Goal: Task Accomplishment & Management: Complete application form

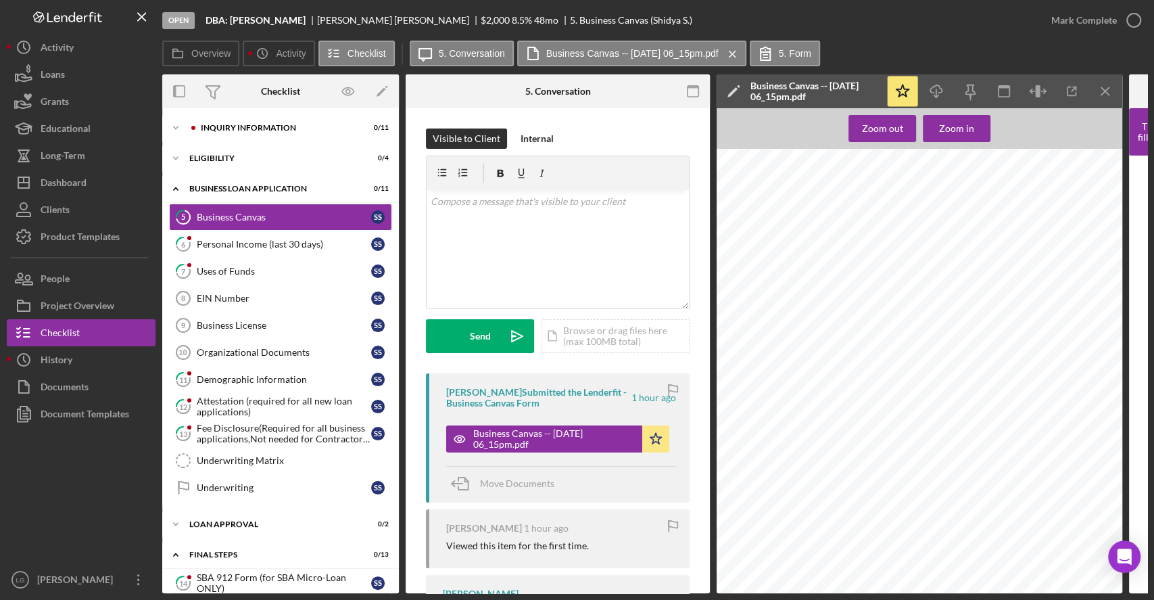
click at [1101, 3] on div "Mark Complete" at bounding box center [1093, 20] width 110 height 41
click at [1101, 14] on div "Mark Complete" at bounding box center [1085, 20] width 66 height 27
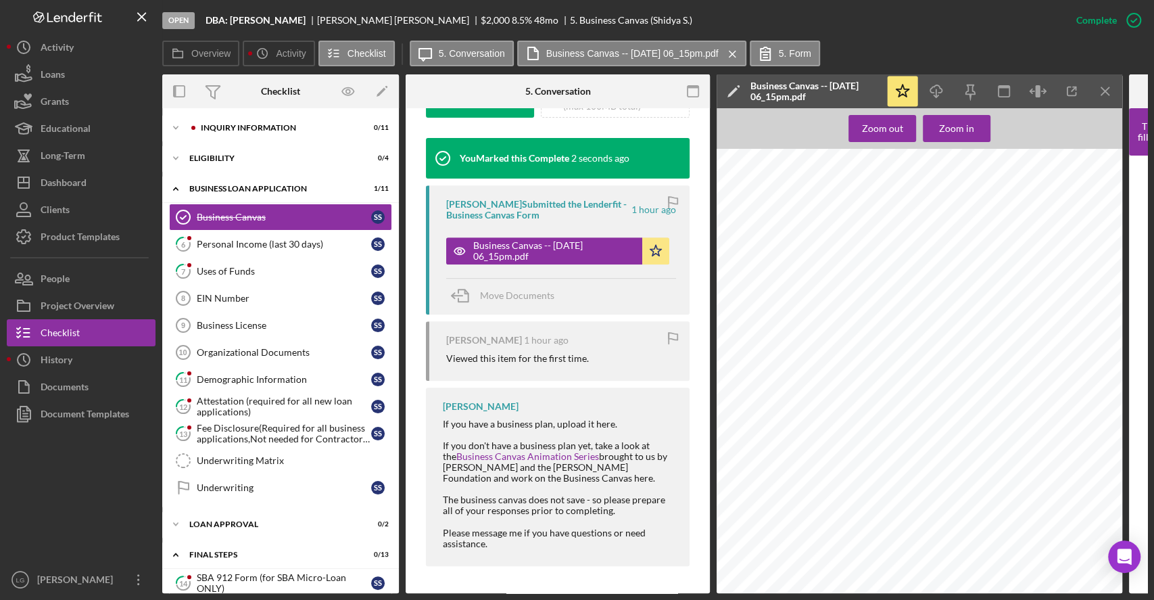
scroll to position [438, 0]
click at [291, 252] on link "6 Personal Income (last 30 days) S S" at bounding box center [280, 244] width 223 height 27
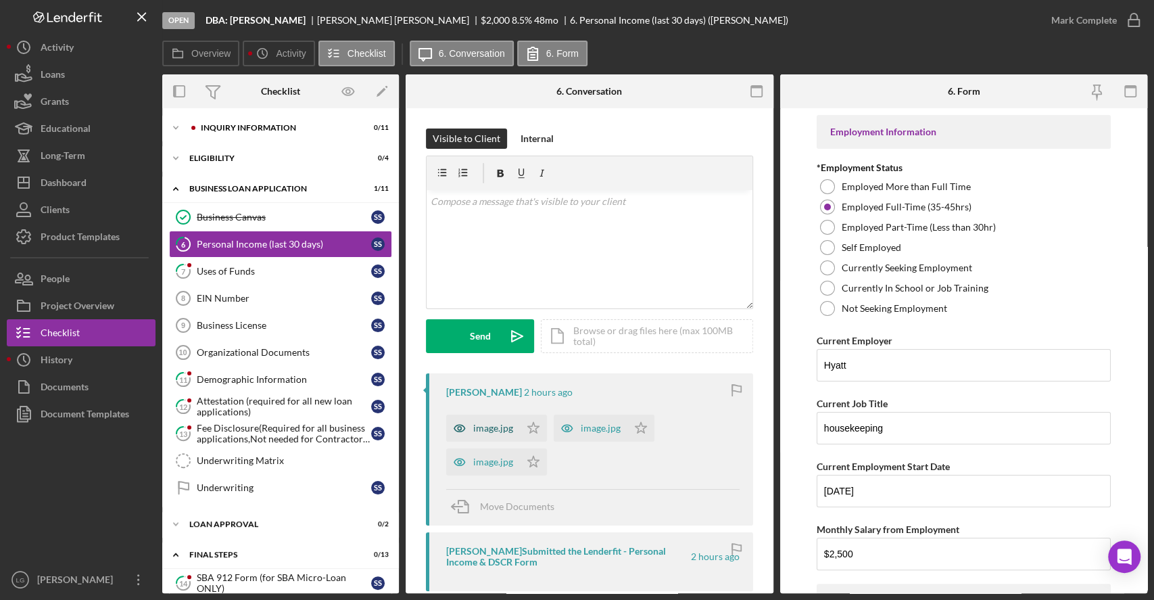
click at [482, 428] on div "image.jpg" at bounding box center [493, 428] width 40 height 11
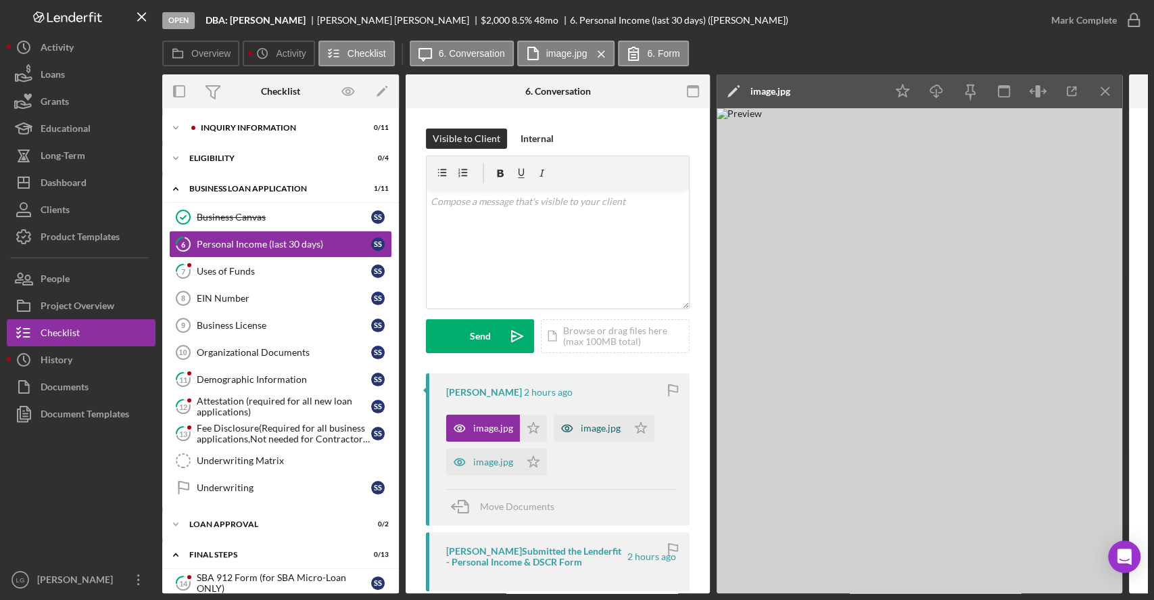
click at [581, 423] on div "image.jpg" at bounding box center [601, 428] width 40 height 11
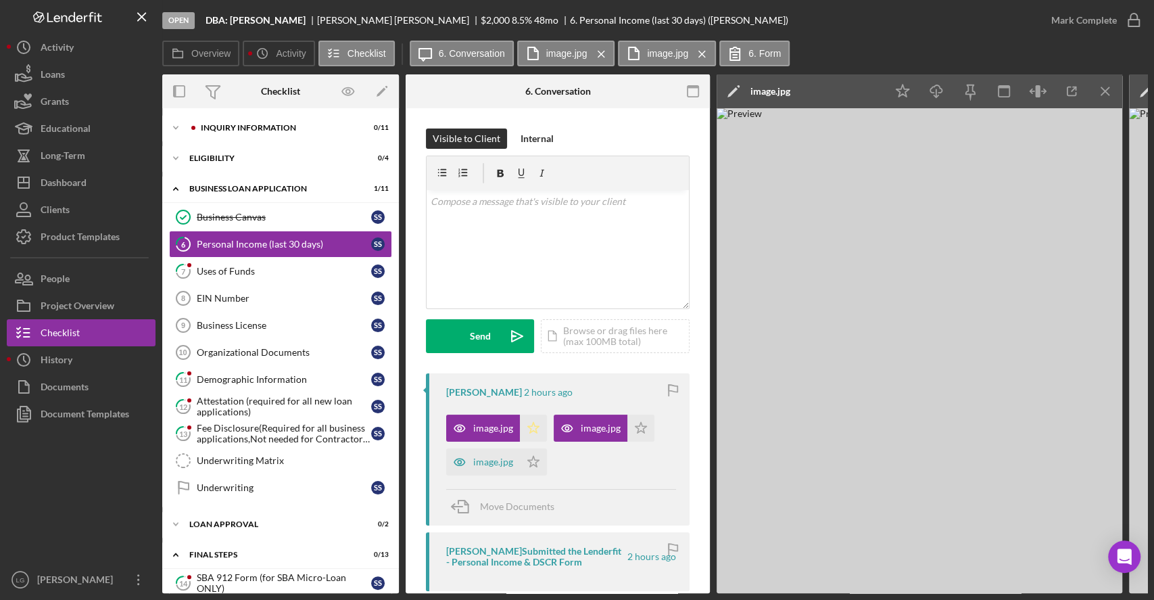
click at [531, 425] on polygon "button" at bounding box center [533, 427] width 11 height 11
click at [638, 423] on icon "Icon/Star" at bounding box center [641, 428] width 27 height 27
click at [490, 454] on div "image.jpg" at bounding box center [483, 461] width 74 height 27
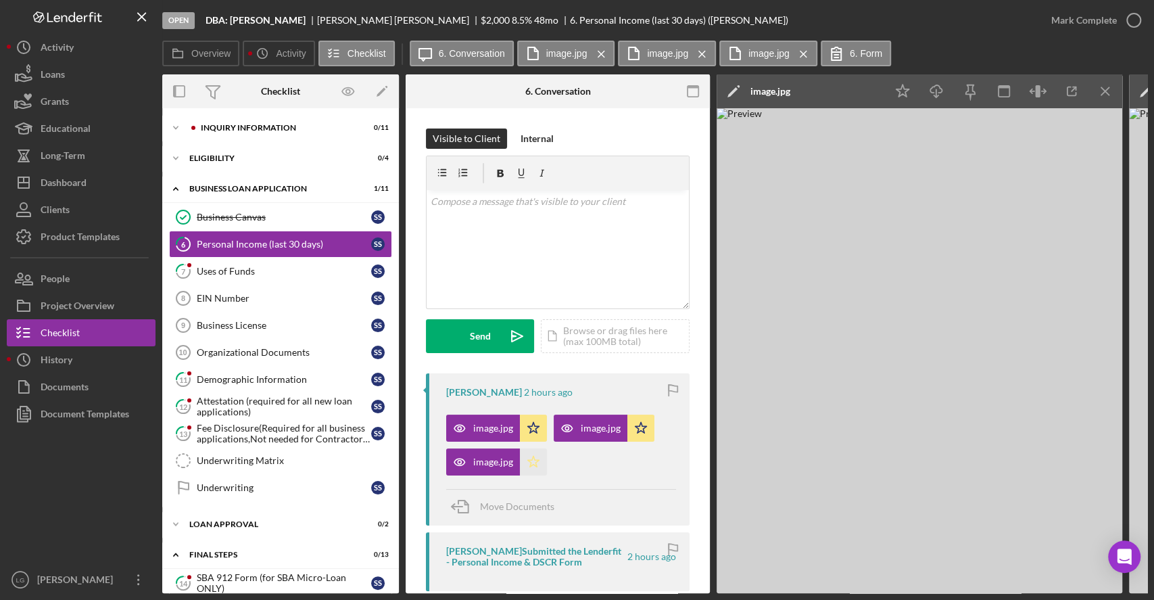
click at [528, 463] on icon "Icon/Star" at bounding box center [533, 461] width 27 height 27
click at [1103, 29] on div "Mark Complete" at bounding box center [1085, 20] width 66 height 27
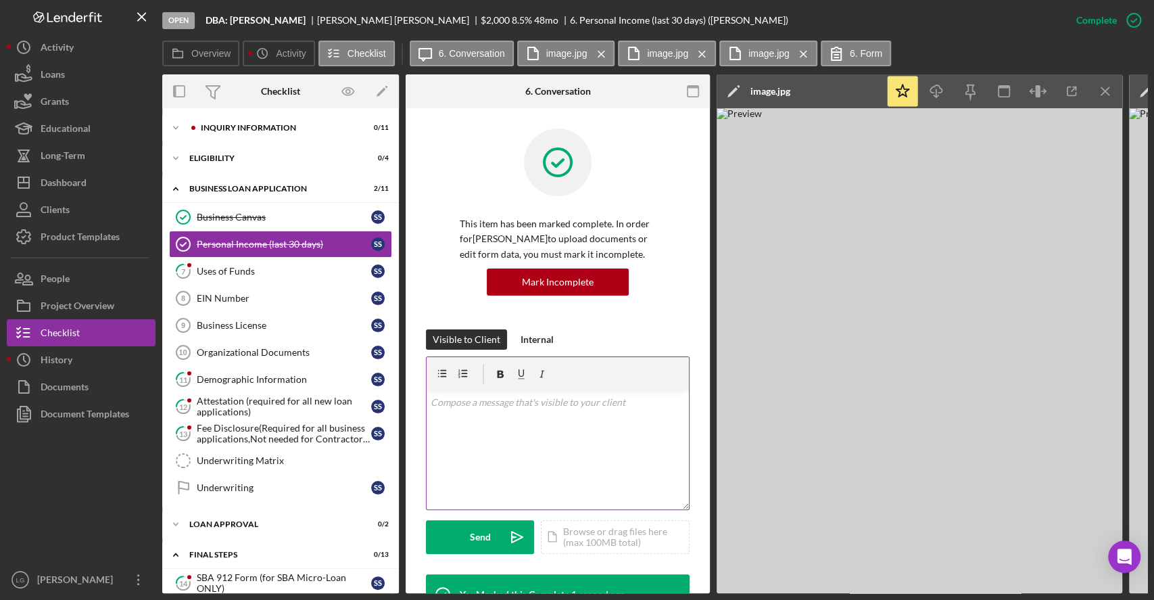
scroll to position [549, 0]
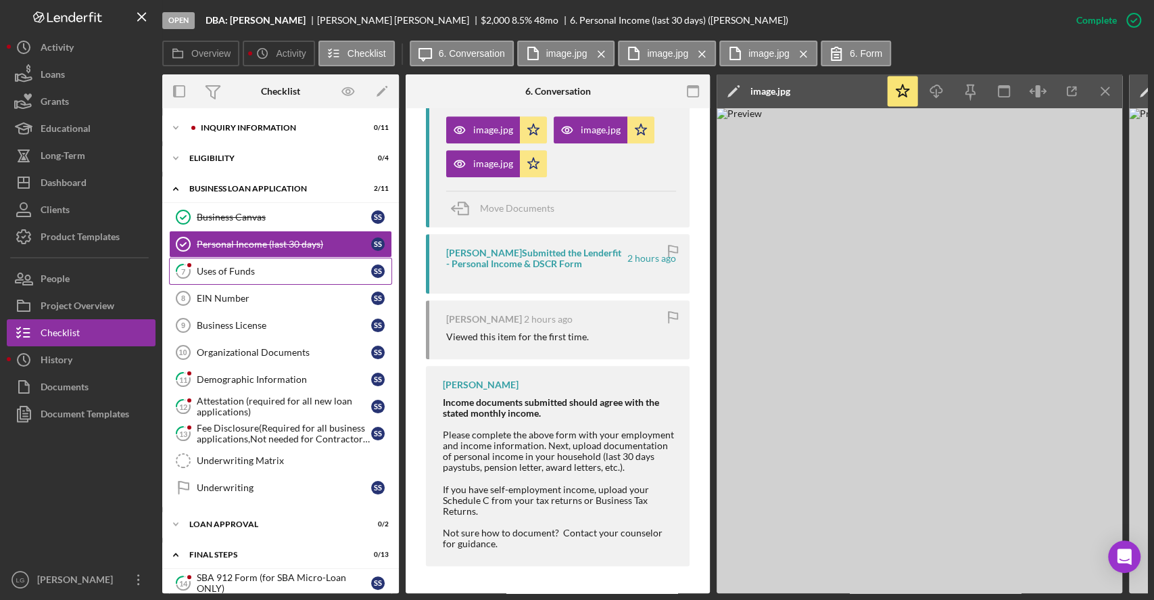
click at [299, 271] on div "Uses of Funds" at bounding box center [284, 271] width 174 height 11
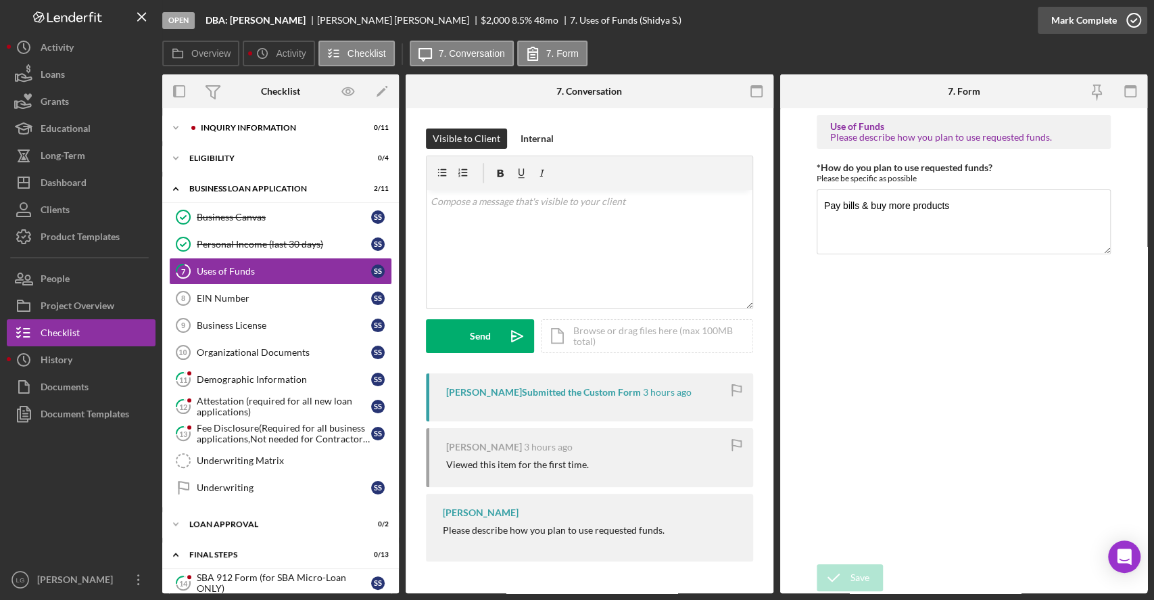
click at [1071, 30] on div "Mark Complete" at bounding box center [1085, 20] width 66 height 27
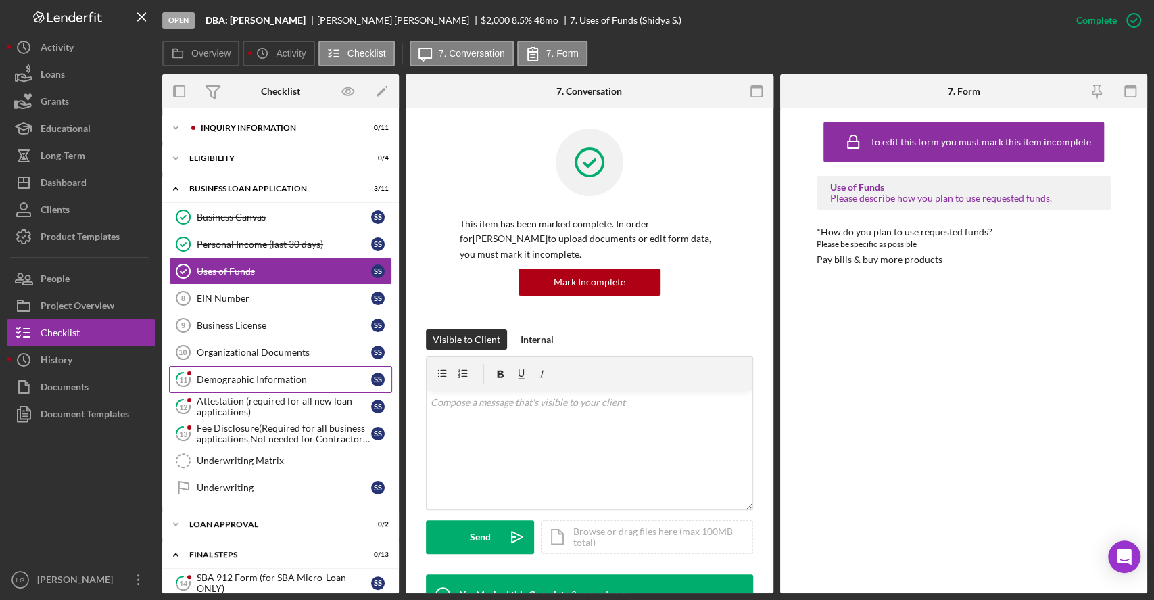
click at [327, 371] on link "11 Demographic Information S S" at bounding box center [280, 379] width 223 height 27
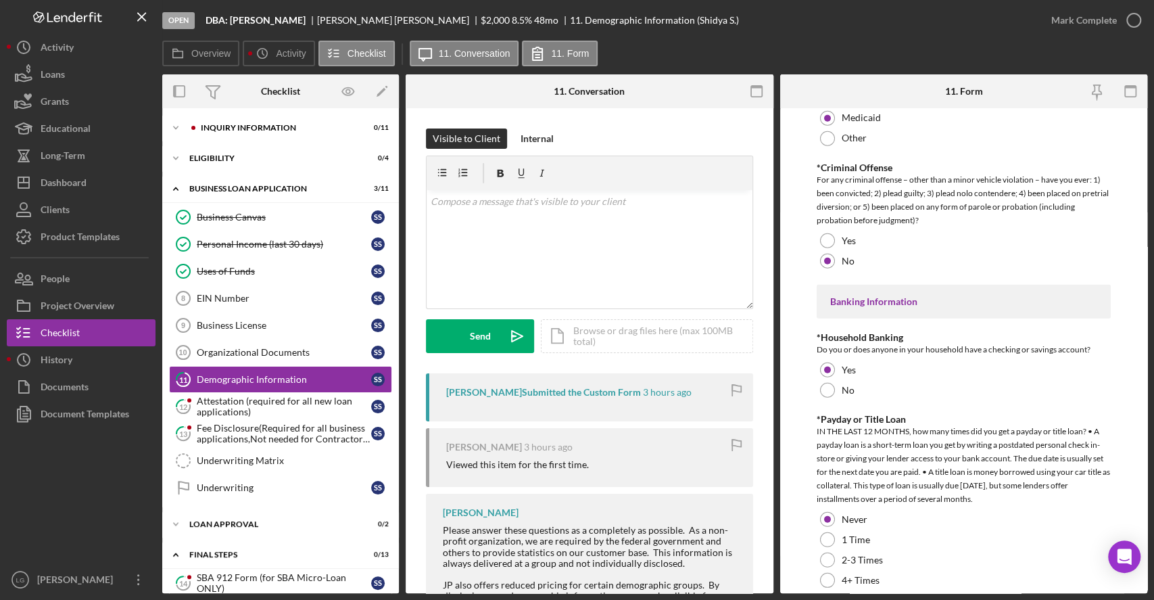
scroll to position [2699, 0]
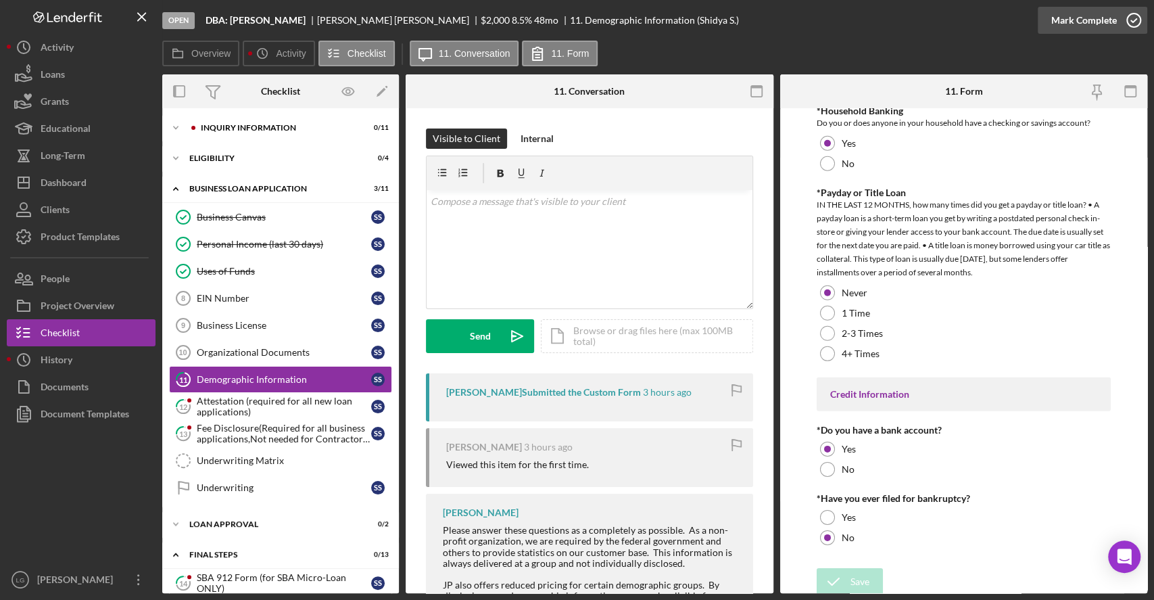
click at [1062, 32] on div "Mark Complete" at bounding box center [1085, 20] width 66 height 27
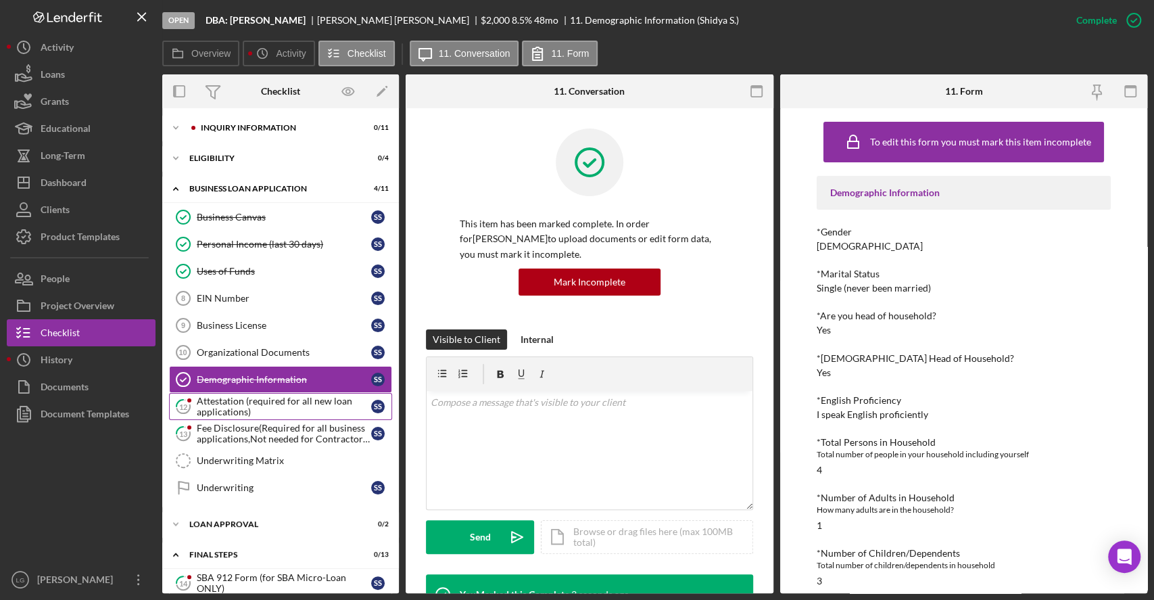
click at [286, 408] on div "Attestation (required for all new loan applications)" at bounding box center [284, 407] width 174 height 22
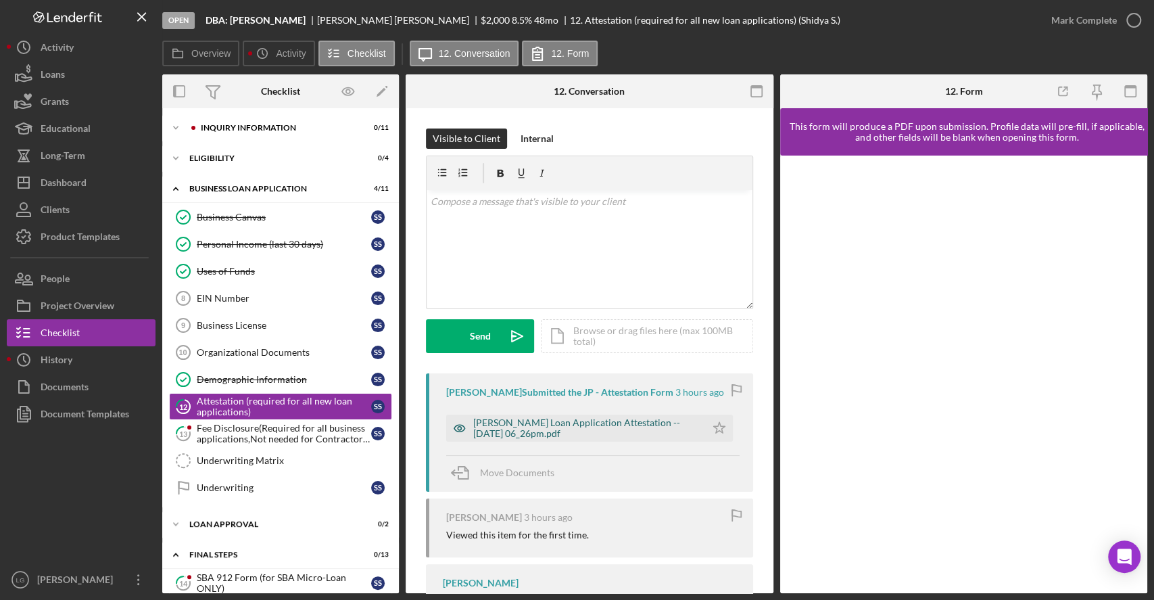
click at [626, 430] on div "[PERSON_NAME] Loan Application Attestation -- [DATE] 06_26pm.pdf" at bounding box center [586, 428] width 226 height 22
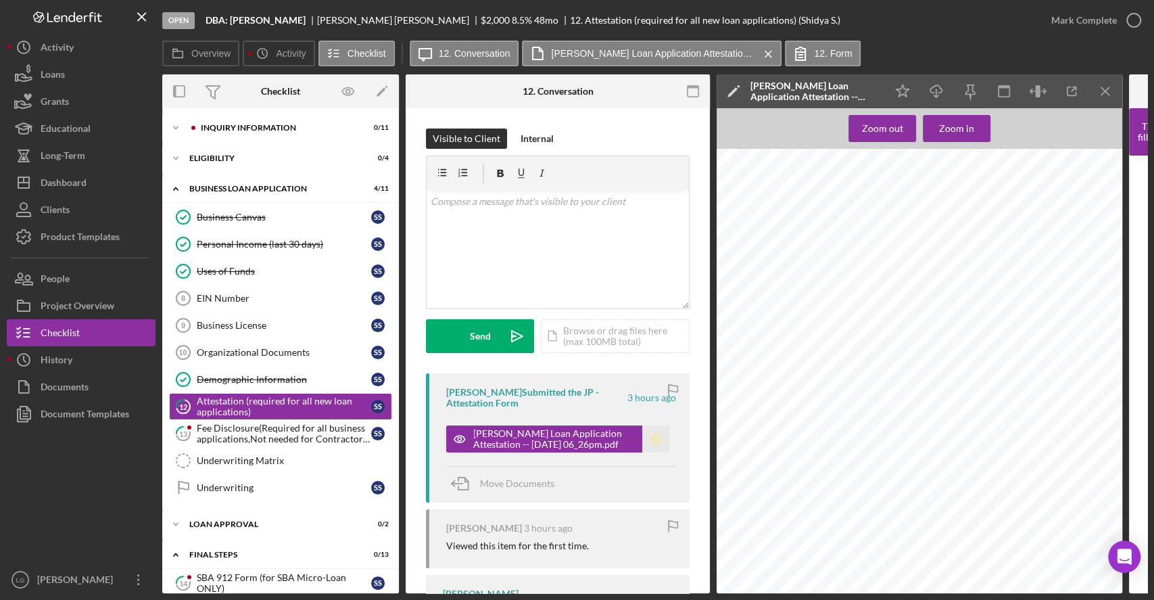
click at [657, 427] on icon "Icon/Star" at bounding box center [655, 438] width 27 height 27
click at [1137, 20] on icon "button" at bounding box center [1134, 20] width 34 height 34
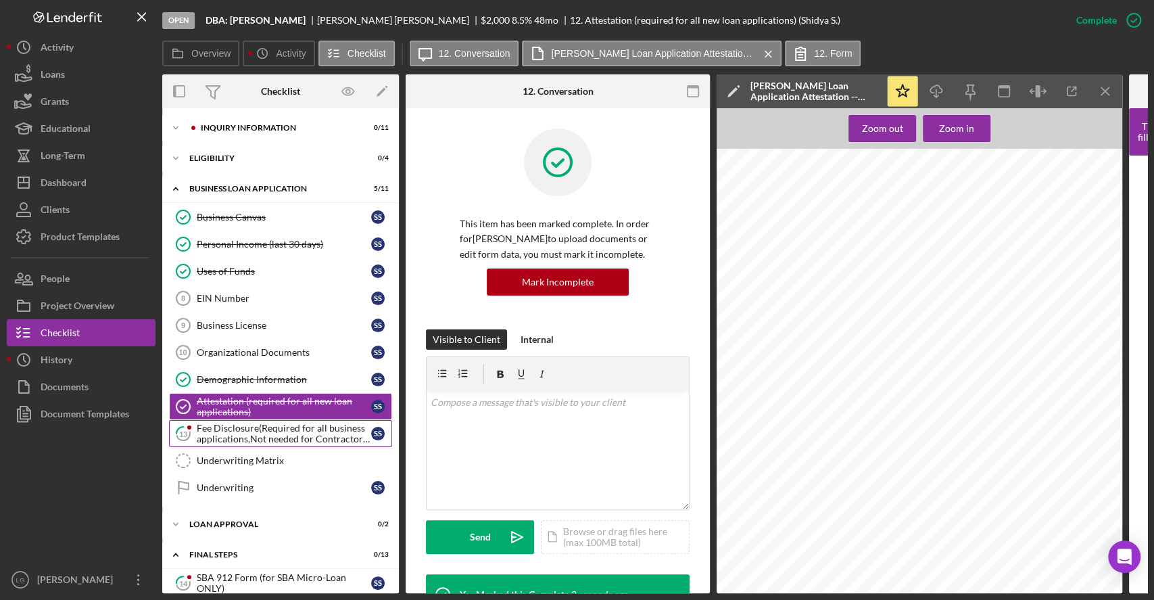
click at [238, 423] on div "Fee Disclosure(Required for all business applications,Not needed for Contractor…" at bounding box center [284, 434] width 174 height 22
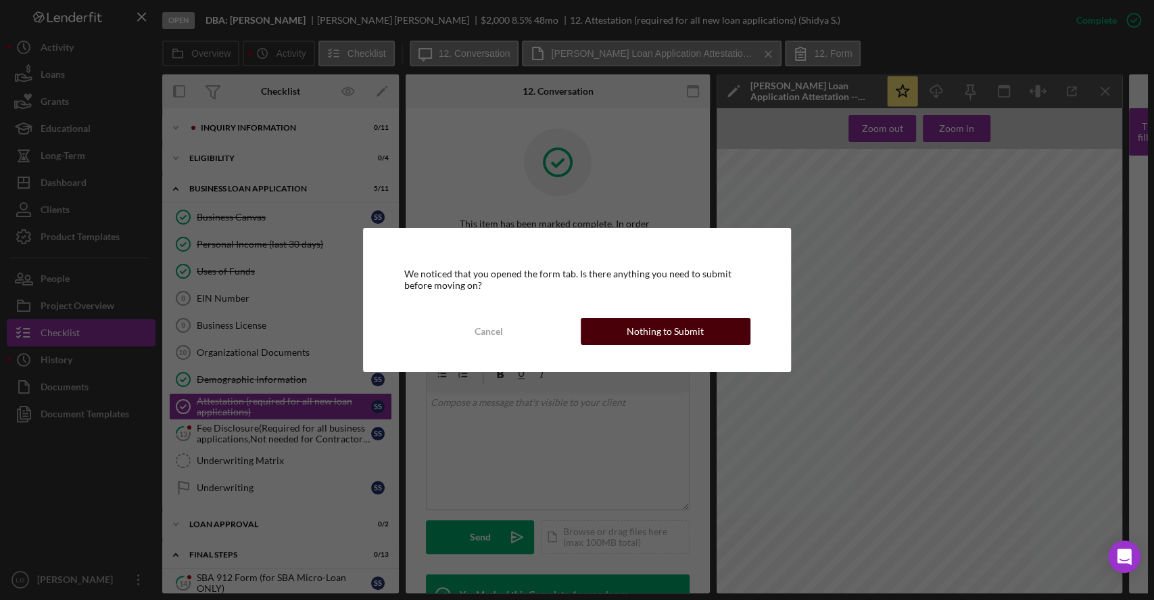
click at [638, 325] on div "Nothing to Submit" at bounding box center [665, 331] width 77 height 27
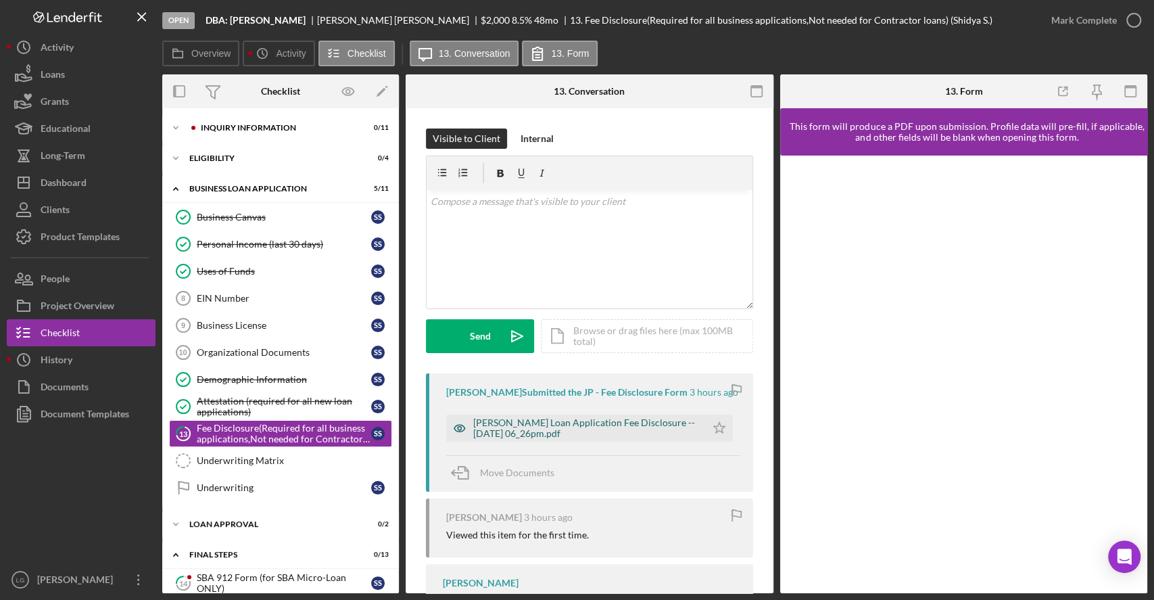
click at [574, 438] on div "[PERSON_NAME] Loan Application Fee Disclosure -- [DATE] 06_26pm.pdf" at bounding box center [586, 428] width 226 height 22
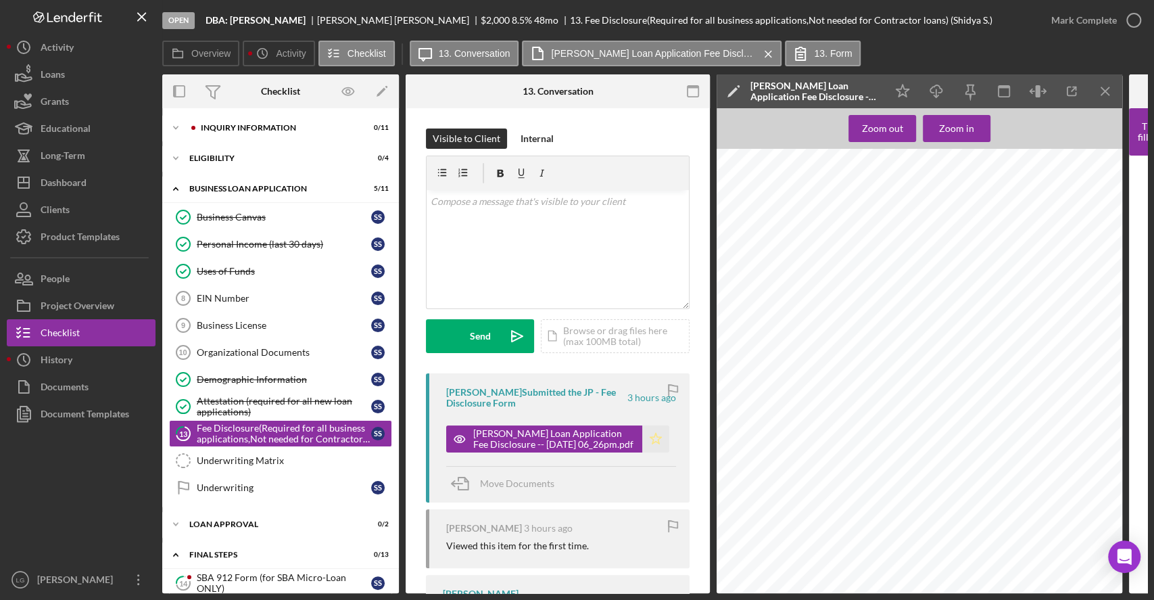
click at [655, 429] on icon "Icon/Star" at bounding box center [655, 438] width 27 height 27
click at [1123, 13] on icon "button" at bounding box center [1134, 20] width 34 height 34
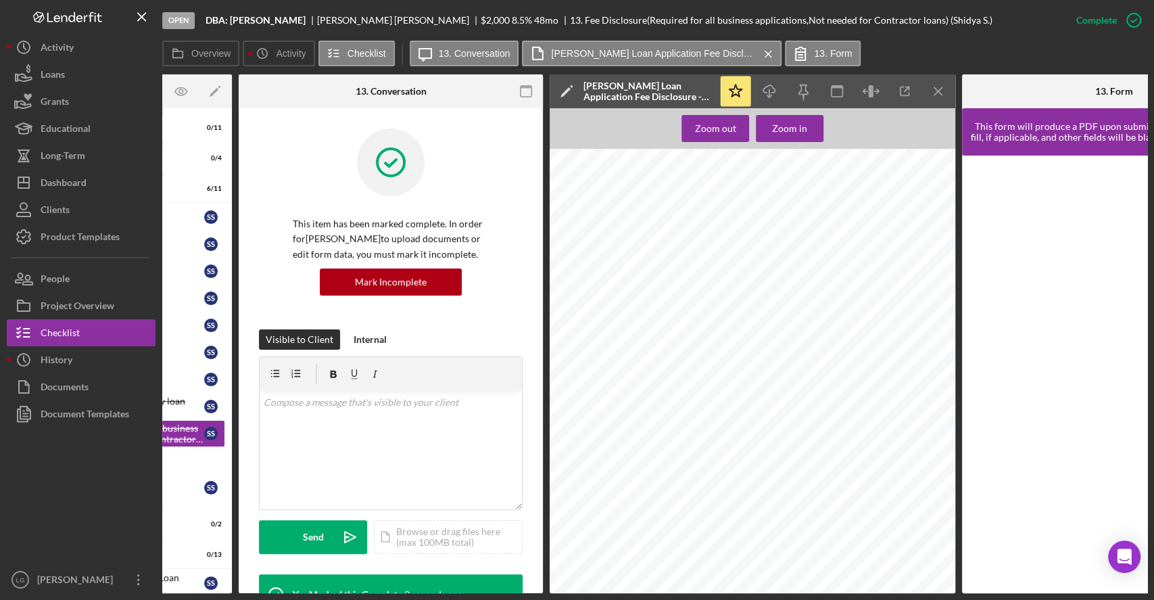
scroll to position [0, 286]
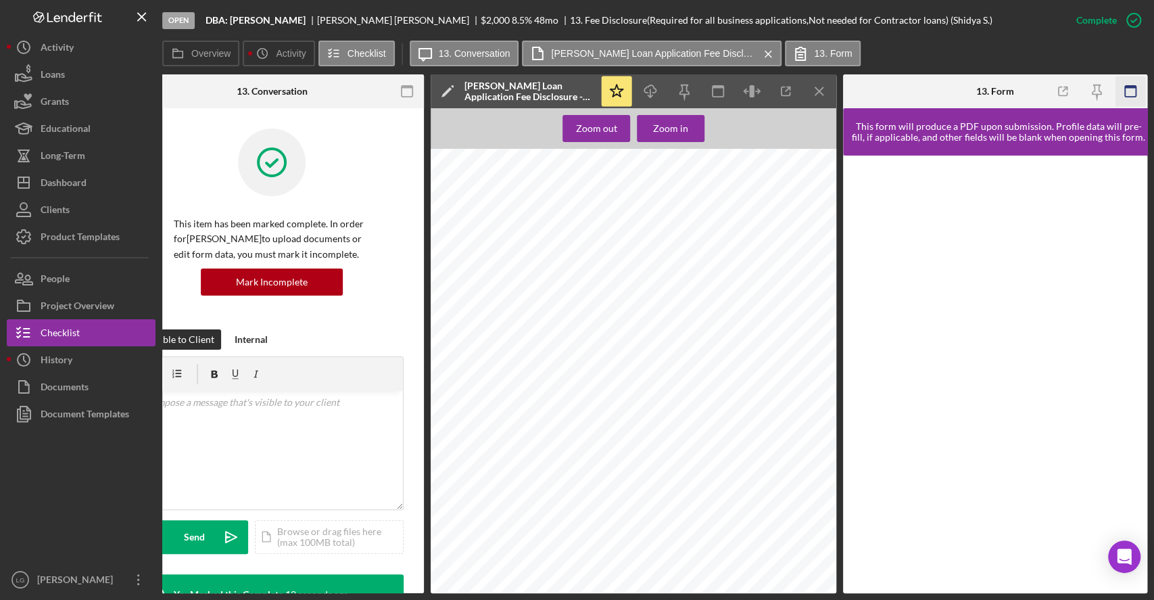
click at [1130, 79] on icon "button" at bounding box center [1131, 91] width 30 height 30
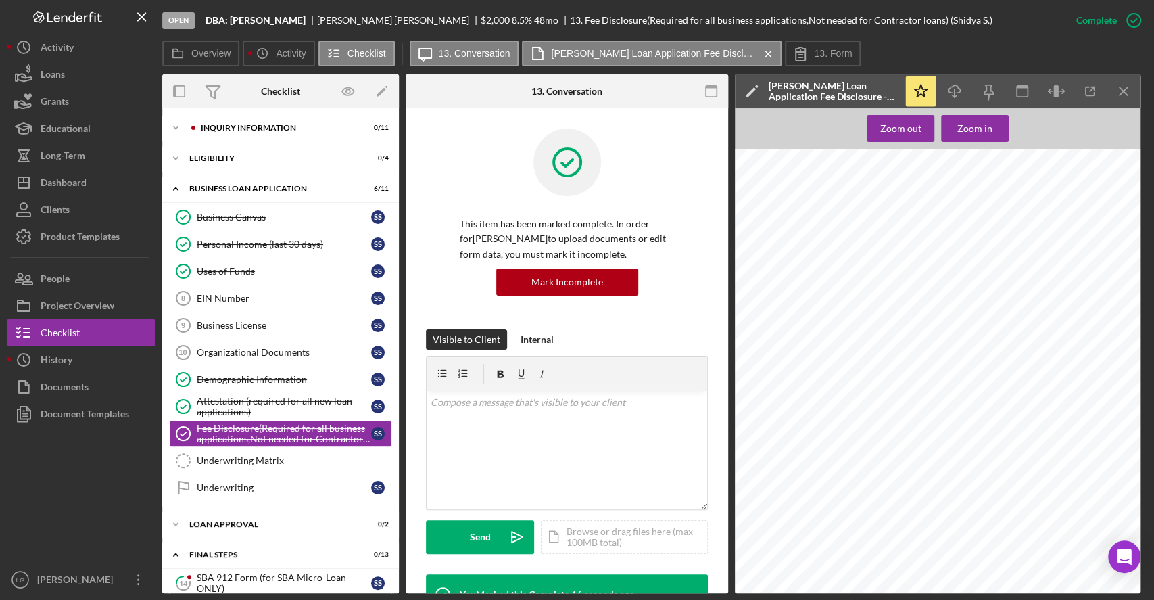
scroll to position [368, 0]
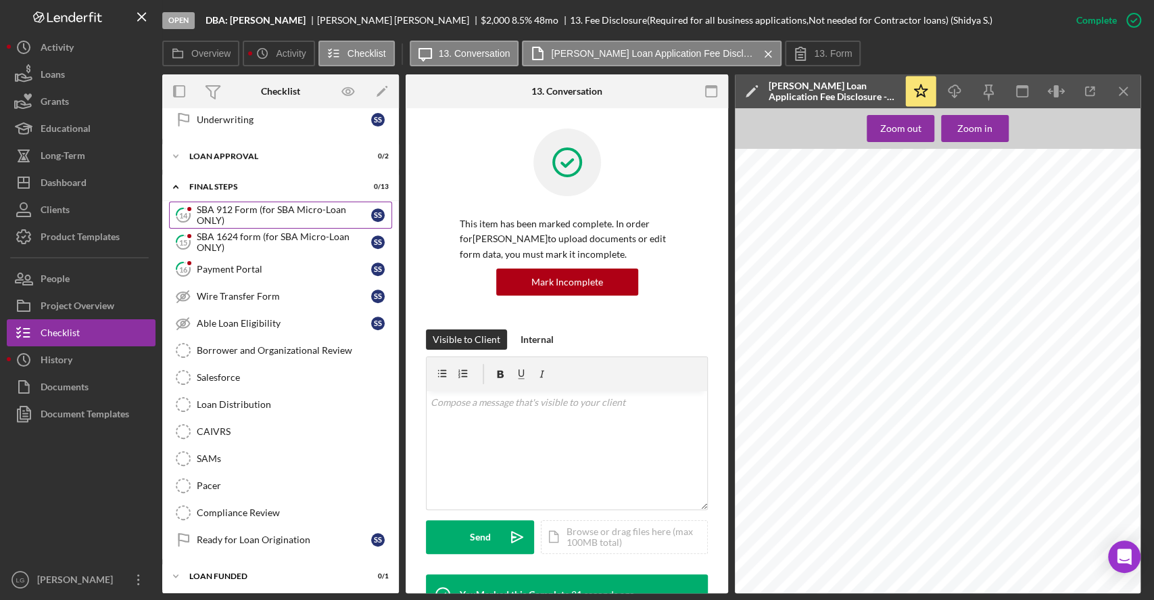
click at [309, 210] on div "SBA 912 Form (for SBA Micro-Loan ONLY)" at bounding box center [284, 215] width 174 height 22
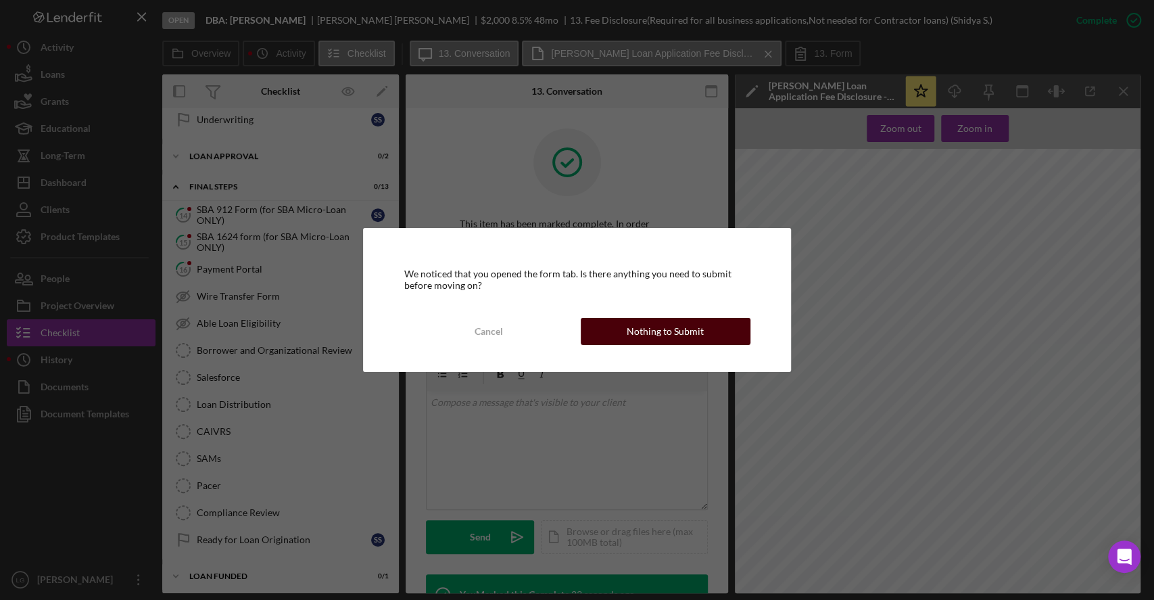
click at [676, 323] on div "Nothing to Submit" at bounding box center [665, 331] width 77 height 27
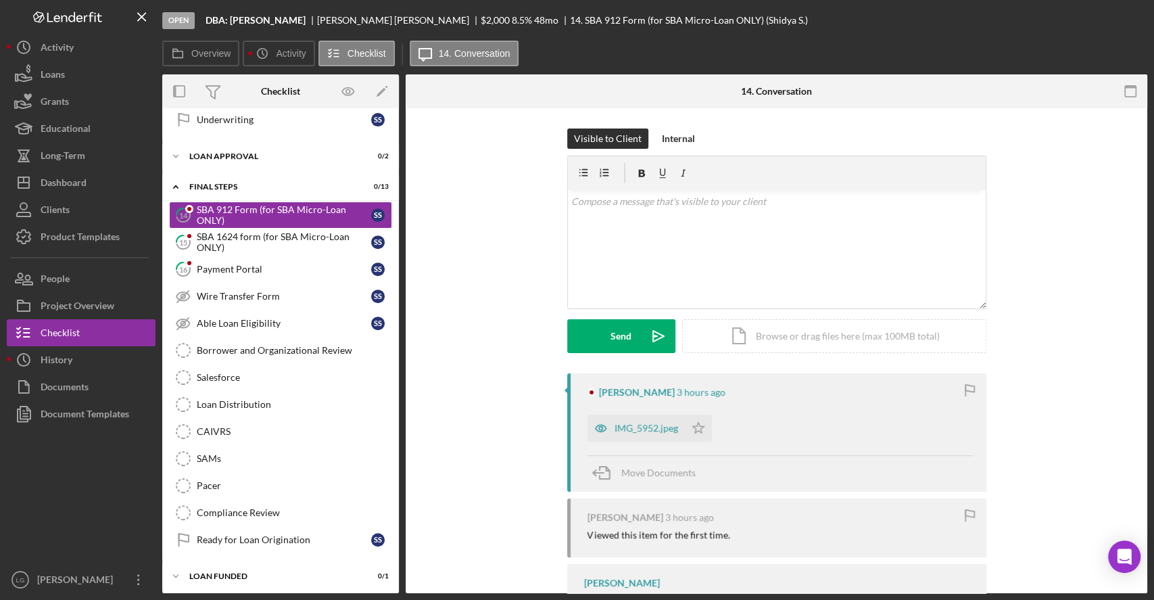
scroll to position [368, 0]
click at [668, 423] on div "IMG_5952.jpeg" at bounding box center [647, 428] width 64 height 11
